Goal: Communication & Community: Ask a question

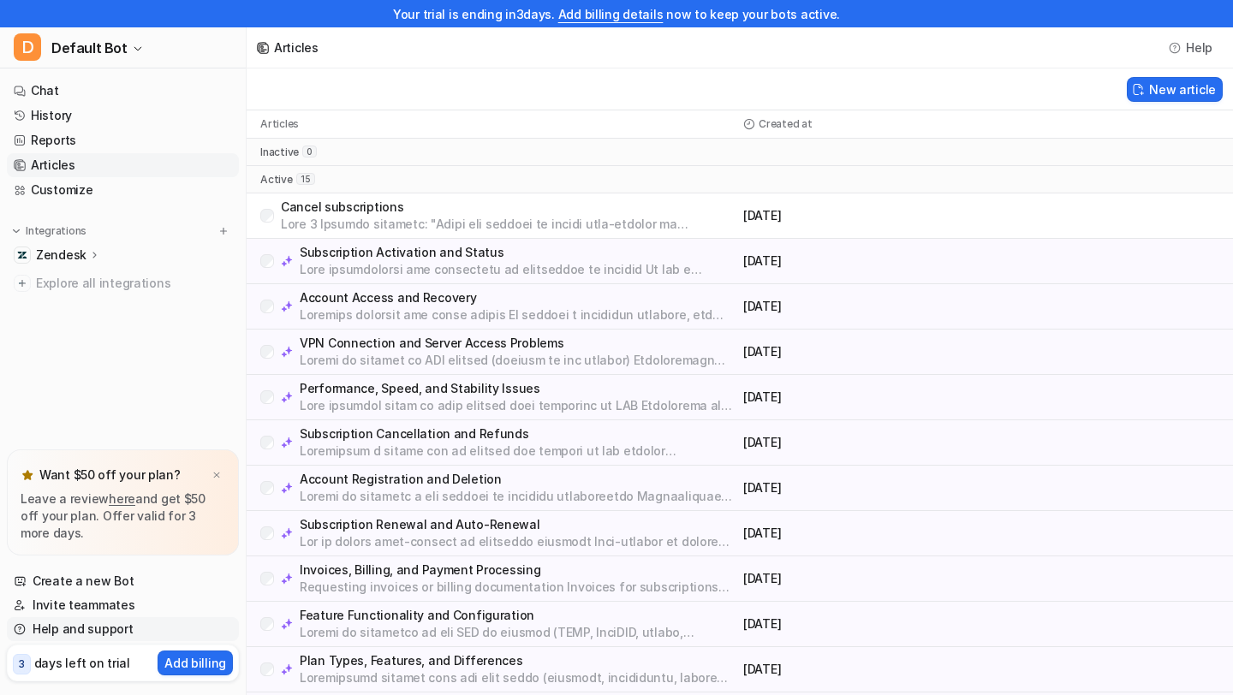
click at [86, 628] on link "Help and support" at bounding box center [123, 629] width 232 height 24
click at [100, 634] on link "Help and support" at bounding box center [123, 629] width 232 height 24
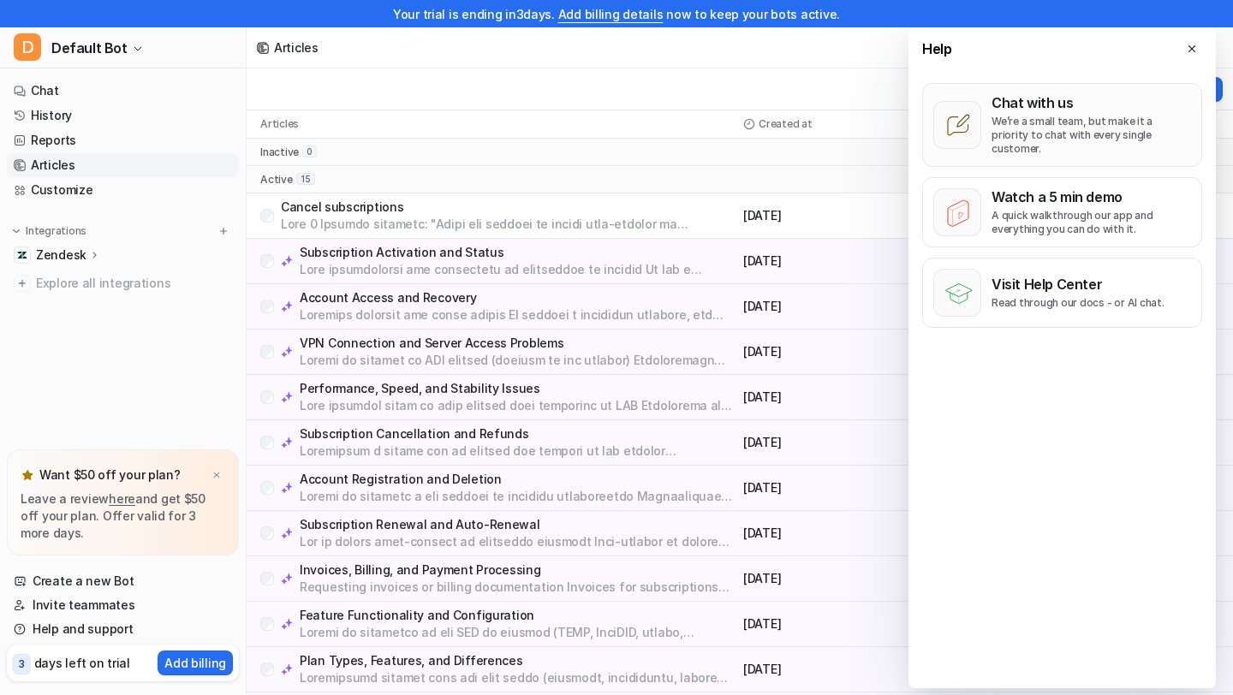
click at [1003, 103] on p "Chat with us" at bounding box center [1090, 102] width 199 height 17
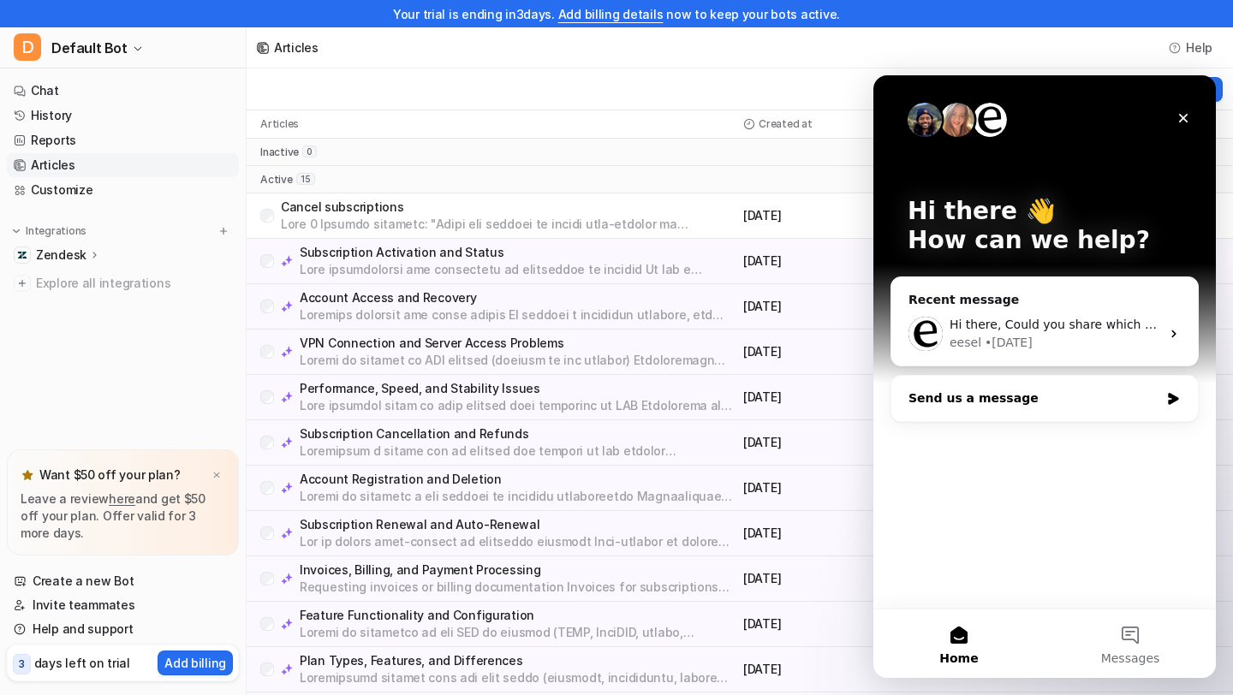
click at [971, 394] on div "Send us a message" at bounding box center [1033, 398] width 251 height 18
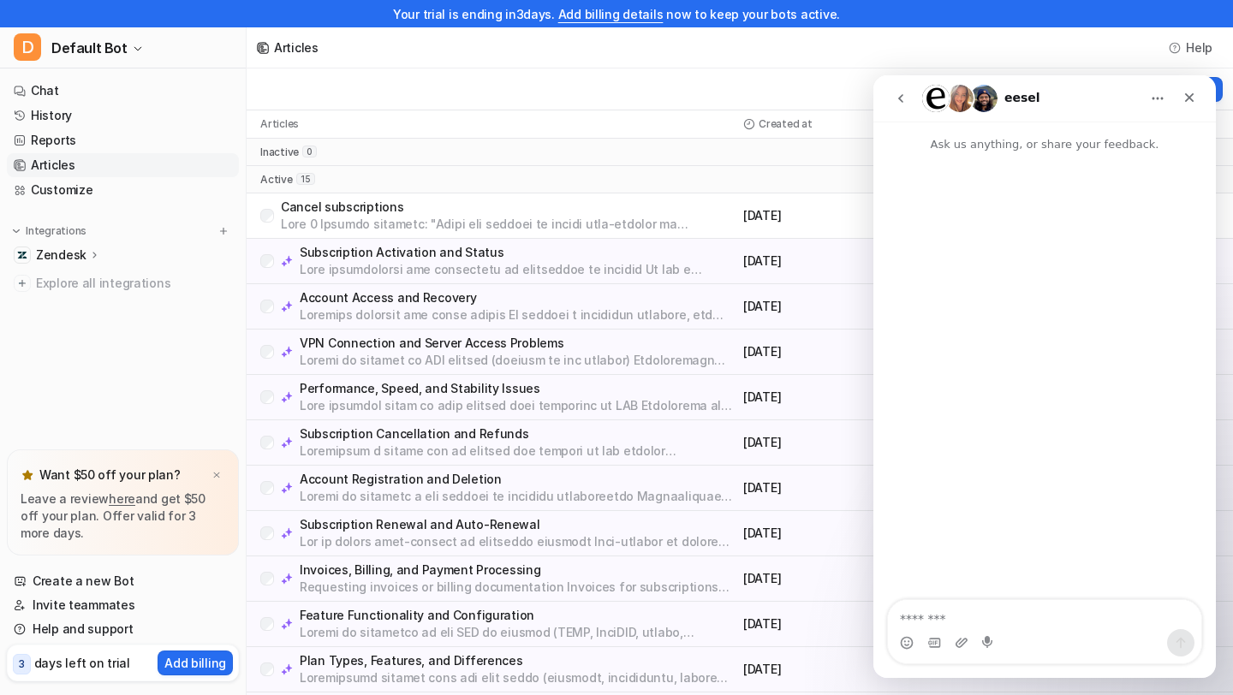
click at [1001, 612] on textarea "Message…" at bounding box center [1044, 614] width 313 height 29
type textarea "*"
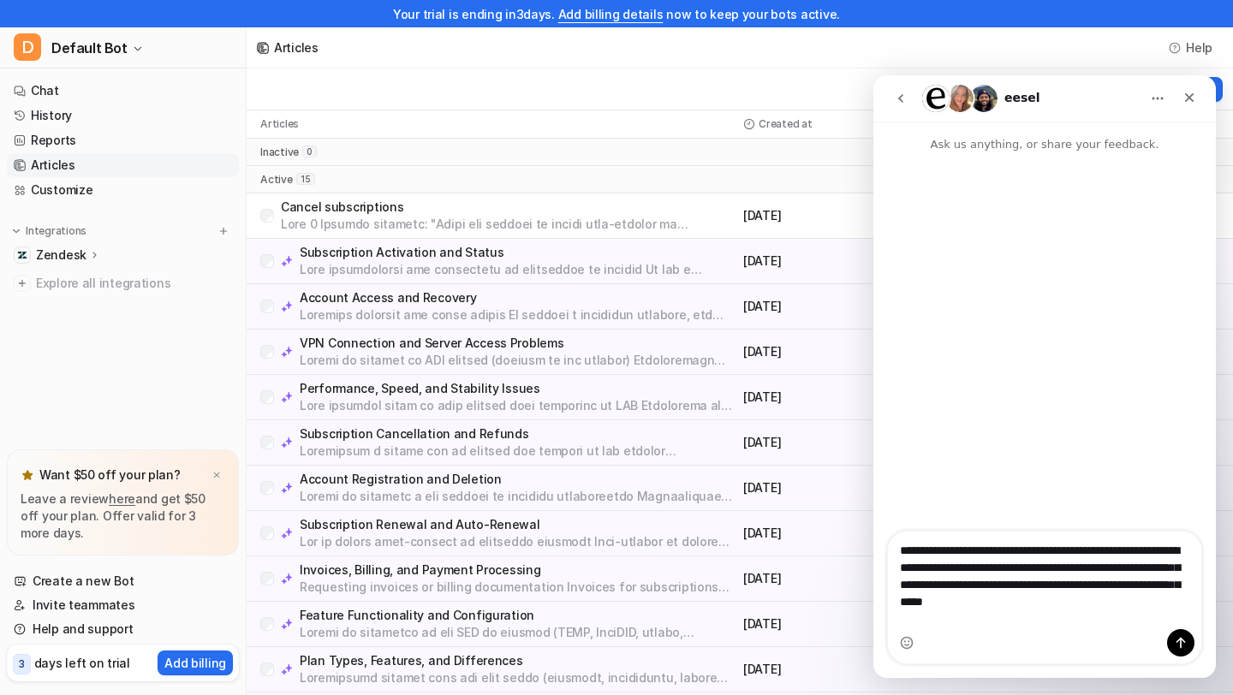
type textarea "**********"
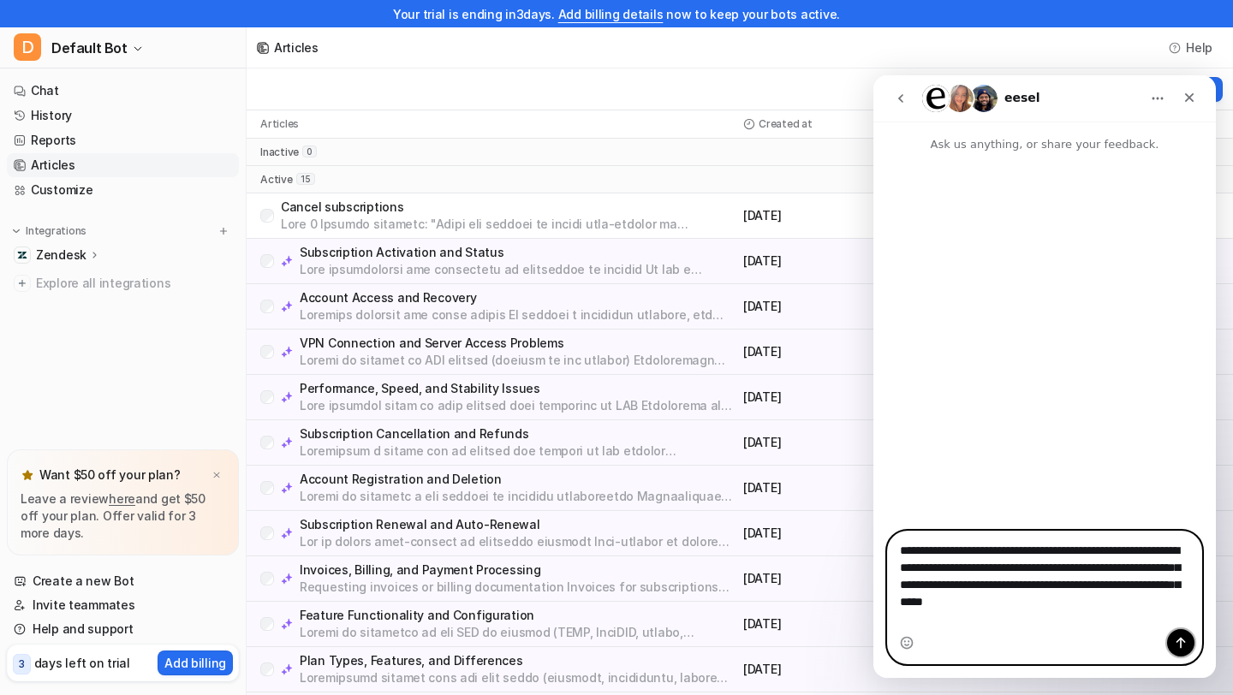
click at [1184, 645] on icon "Send a message…" at bounding box center [1180, 643] width 14 height 14
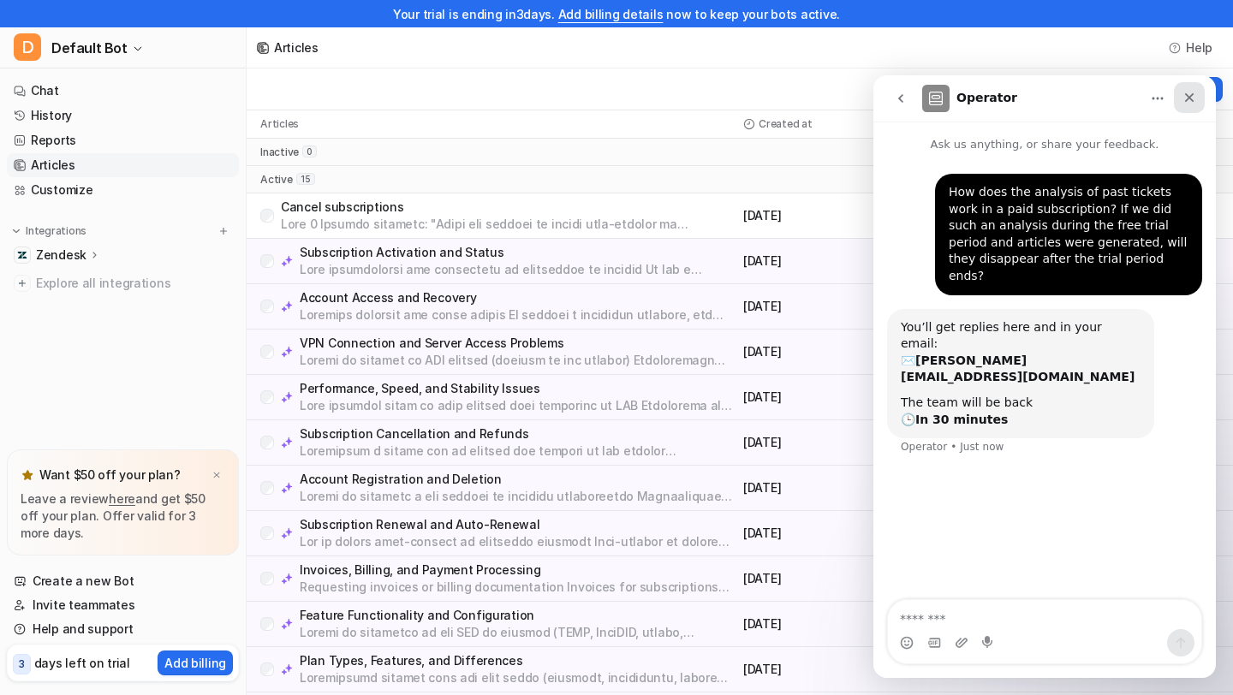
click at [1191, 102] on icon "Close" at bounding box center [1189, 98] width 14 height 14
